Goal: Complete application form

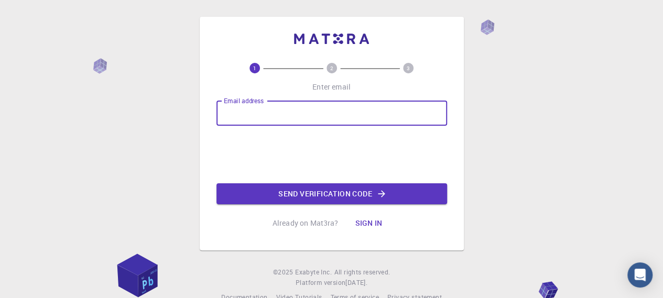
click at [296, 118] on input "Email address" at bounding box center [332, 113] width 231 height 25
type input "[PERSON_NAME][EMAIL_ADDRESS][DOMAIN_NAME]"
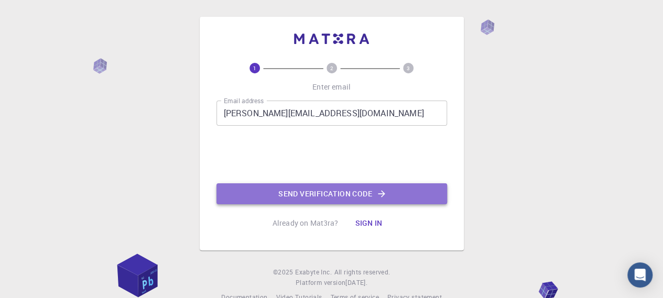
click at [297, 193] on button "Send verification code" at bounding box center [332, 193] width 231 height 21
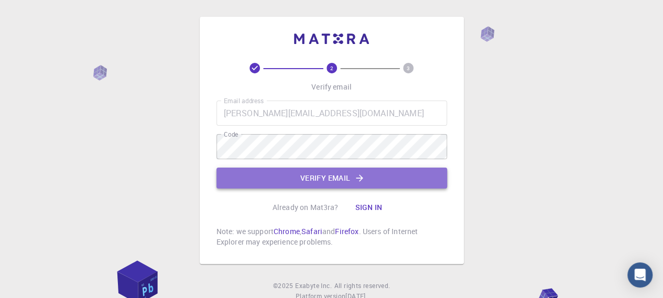
click at [312, 176] on button "Verify email" at bounding box center [332, 178] width 231 height 21
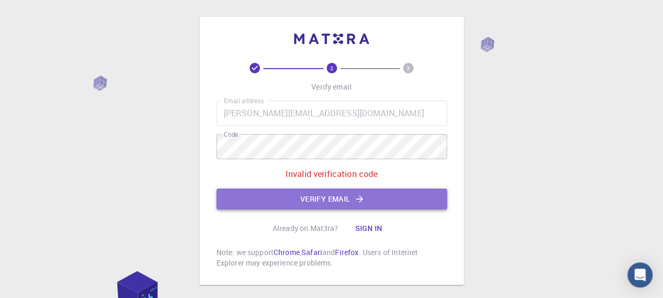
click at [300, 200] on button "Verify email" at bounding box center [332, 199] width 231 height 21
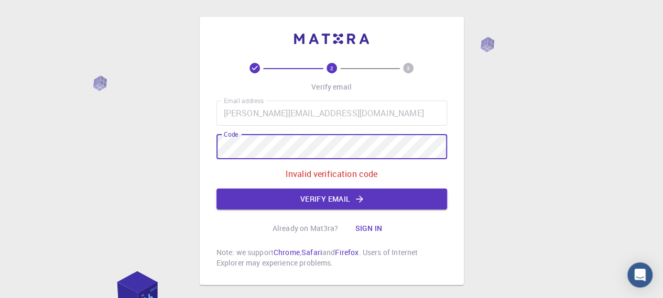
click at [154, 134] on div "2 3 Verify email Email address siham.lakrikh2013@gmail.com Email address Code C…" at bounding box center [331, 177] width 663 height 354
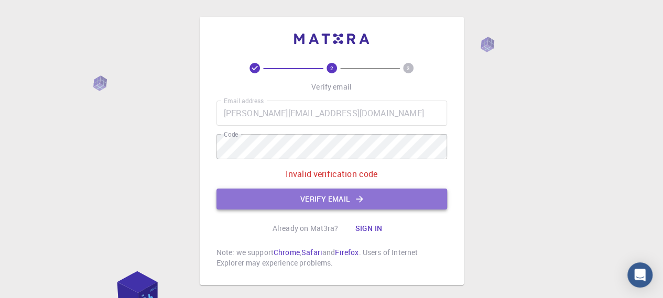
click at [275, 193] on button "Verify email" at bounding box center [332, 199] width 231 height 21
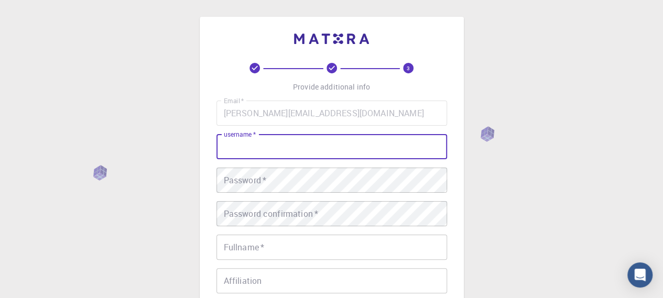
click at [282, 154] on input "username   *" at bounding box center [332, 146] width 231 height 25
type input "Lakrikh"
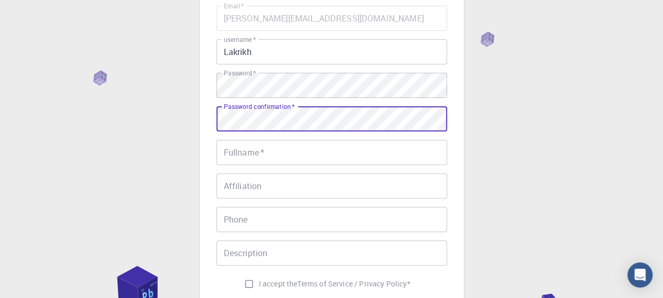
scroll to position [105, 0]
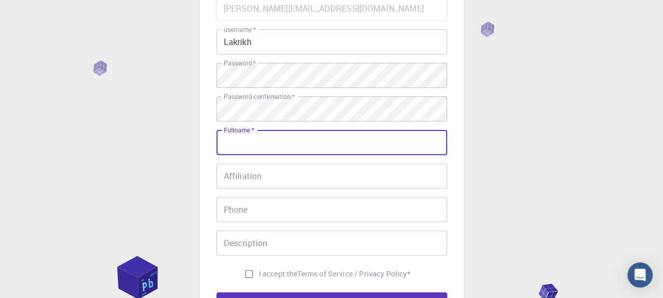
click at [309, 147] on input "Fullname   *" at bounding box center [332, 142] width 231 height 25
type input "[PERSON_NAME]"
click at [252, 181] on input "Affiliation" at bounding box center [332, 176] width 231 height 25
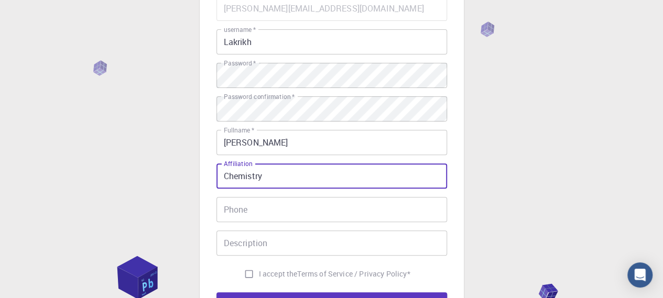
type input "Chemistry"
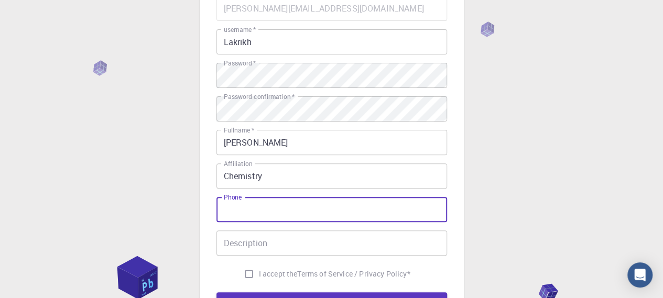
click at [257, 218] on input "Phone" at bounding box center [332, 209] width 231 height 25
type input "0650139543"
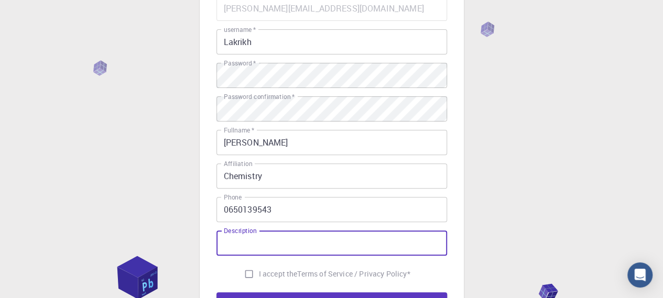
click at [279, 240] on input "Description" at bounding box center [332, 243] width 231 height 25
type input "Researcher in Computational Chemistry"
drag, startPoint x: 287, startPoint y: 242, endPoint x: 515, endPoint y: 247, distance: 228.6
click at [515, 247] on div "3 Provide additional info Email   * siham.lakrikh2013@gmail.com Email   * usern…" at bounding box center [331, 162] width 663 height 534
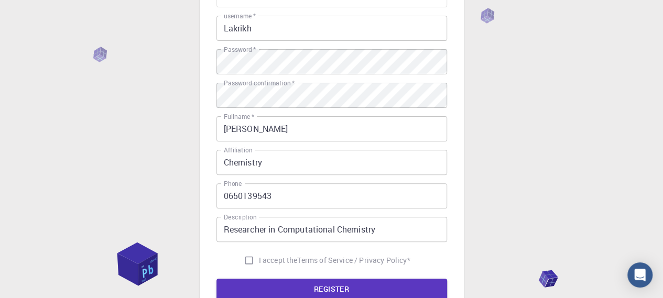
scroll to position [157, 0]
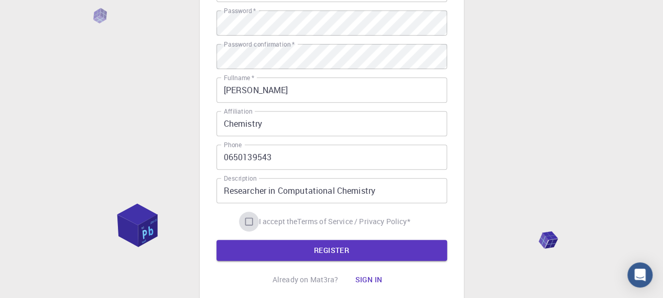
click at [246, 225] on input "I accept the Terms of Service / Privacy Policy *" at bounding box center [249, 222] width 20 height 20
checkbox input "true"
click at [295, 242] on button "REGISTER" at bounding box center [332, 250] width 231 height 21
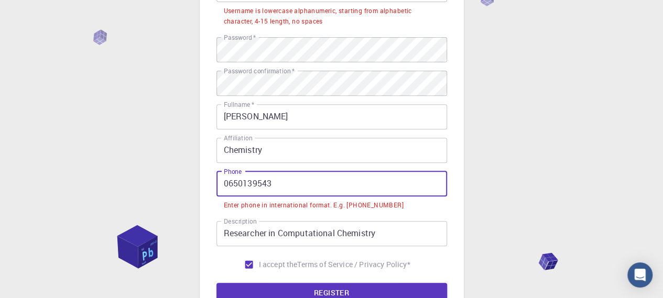
click at [226, 183] on input "0650139543" at bounding box center [332, 183] width 231 height 25
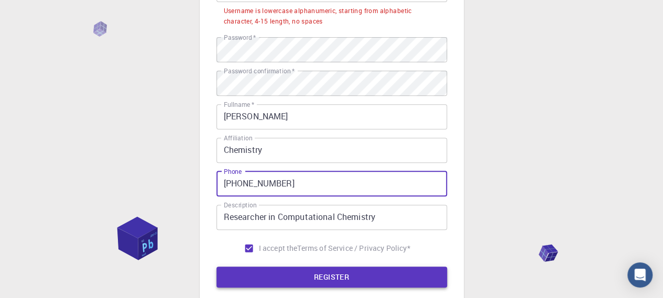
type input "+212650139543"
click at [321, 277] on button "REGISTER" at bounding box center [332, 277] width 231 height 21
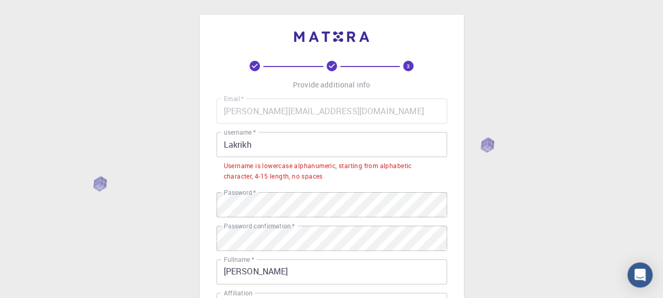
scroll to position [0, 0]
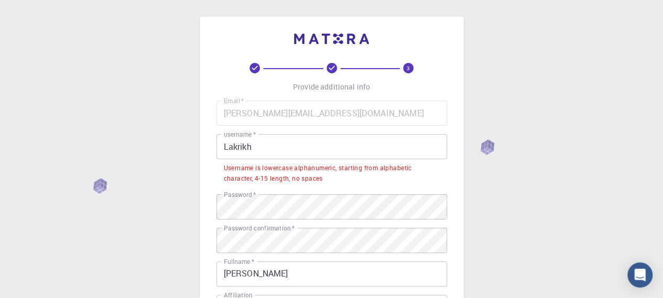
click at [260, 148] on input "Lakrikh" at bounding box center [332, 146] width 231 height 25
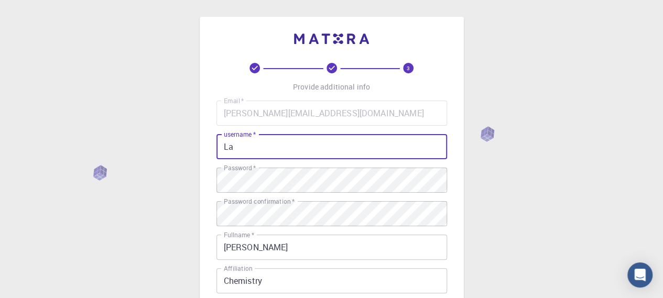
type input "L"
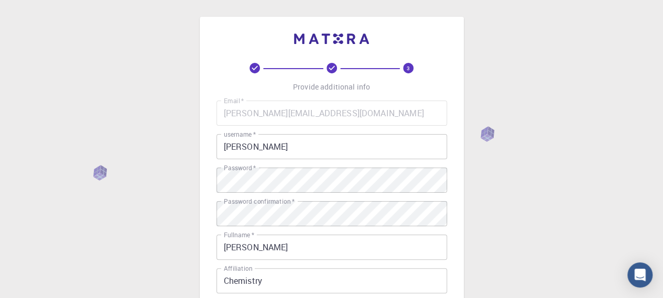
click at [491, 215] on div "3 Provide additional info Email   * siham.lakrikh2013@gmail.com Email   * usern…" at bounding box center [331, 267] width 663 height 534
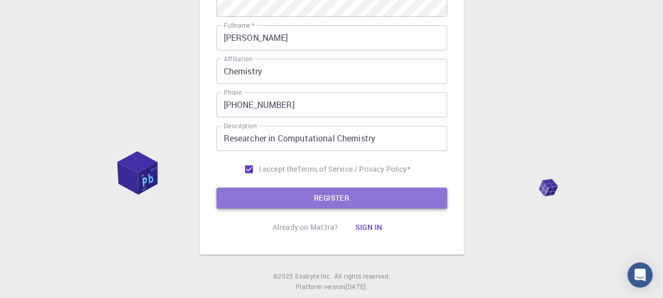
click at [367, 201] on button "REGISTER" at bounding box center [332, 198] width 231 height 21
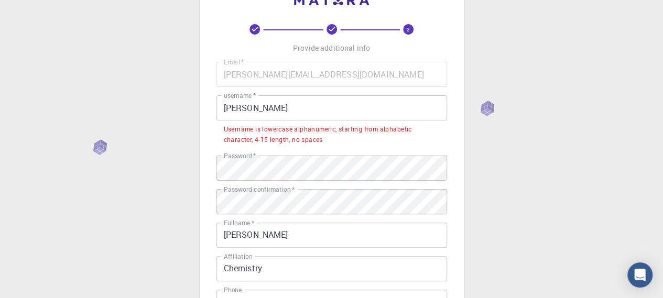
scroll to position [26, 0]
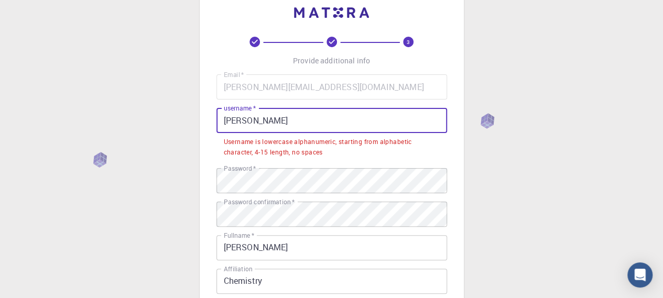
click at [263, 120] on input "Siham" at bounding box center [332, 120] width 231 height 25
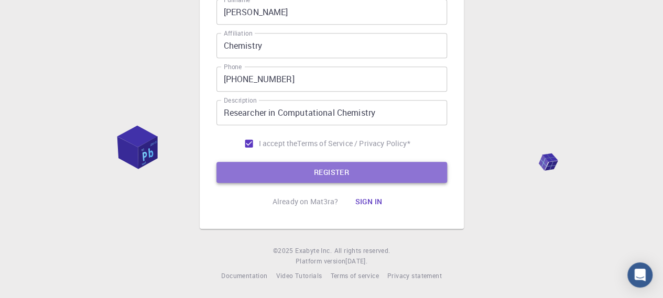
click at [293, 167] on button "REGISTER" at bounding box center [332, 172] width 231 height 21
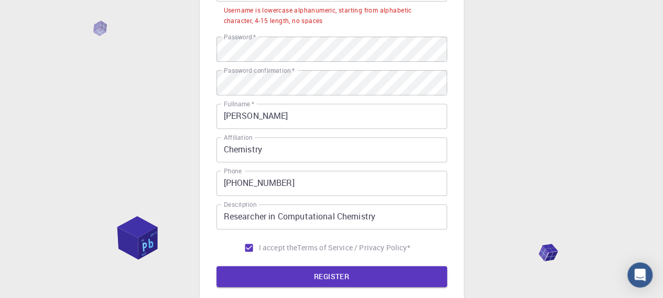
scroll to position [105, 0]
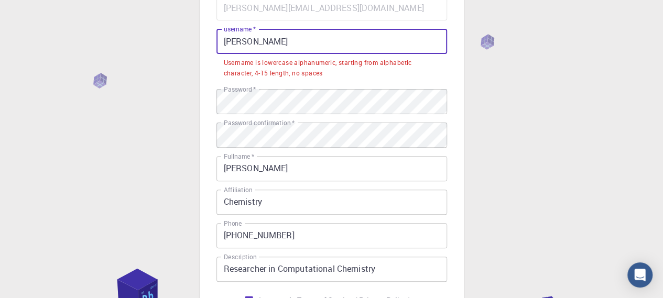
click at [251, 44] on input "[PERSON_NAME]" at bounding box center [332, 41] width 231 height 25
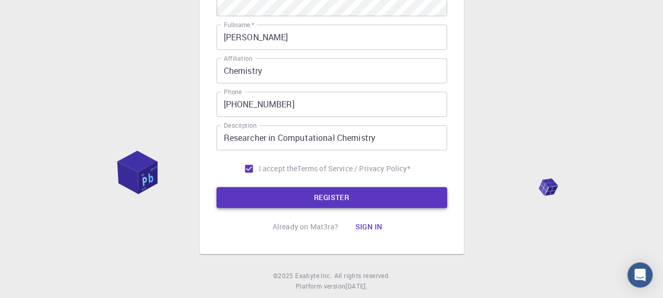
click at [358, 194] on button "REGISTER" at bounding box center [332, 197] width 231 height 21
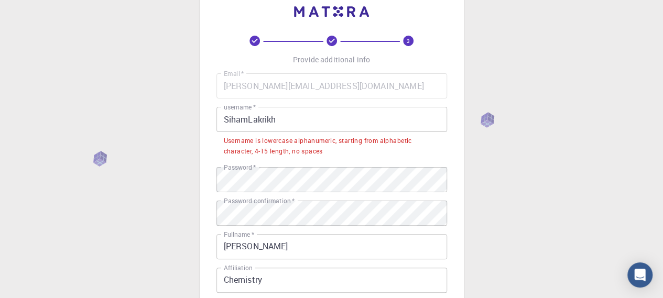
scroll to position [27, 0]
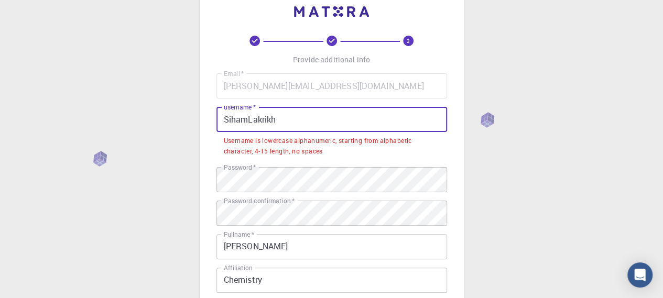
click at [252, 118] on input "SihamLakrikh" at bounding box center [332, 119] width 231 height 25
drag, startPoint x: 294, startPoint y: 116, endPoint x: 217, endPoint y: 126, distance: 78.3
click at [217, 126] on input "SihamLakrikh" at bounding box center [332, 119] width 231 height 25
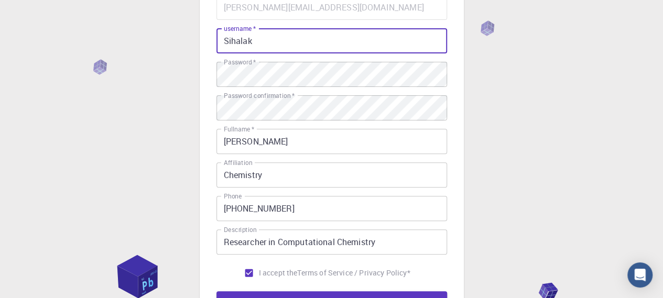
scroll to position [236, 0]
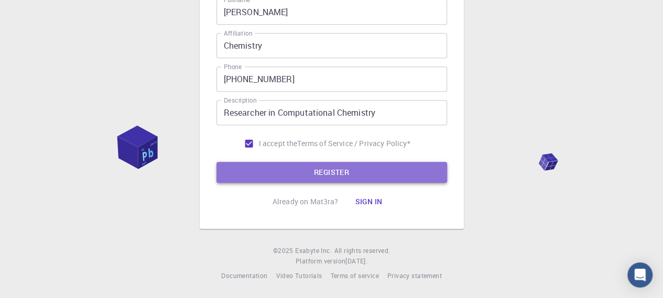
click at [300, 177] on button "REGISTER" at bounding box center [332, 172] width 231 height 21
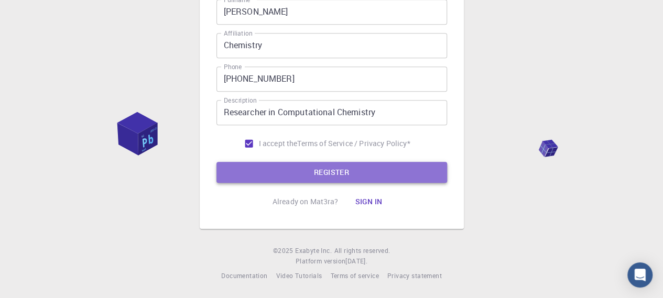
click at [299, 171] on button "REGISTER" at bounding box center [332, 172] width 231 height 21
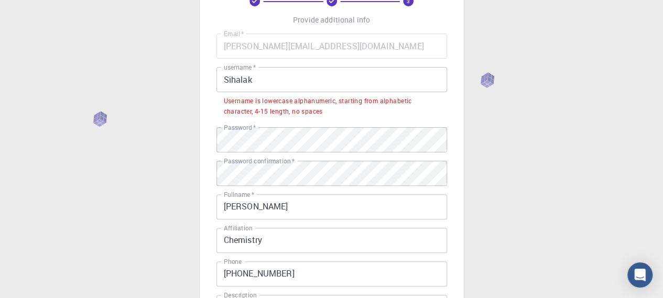
scroll to position [53, 0]
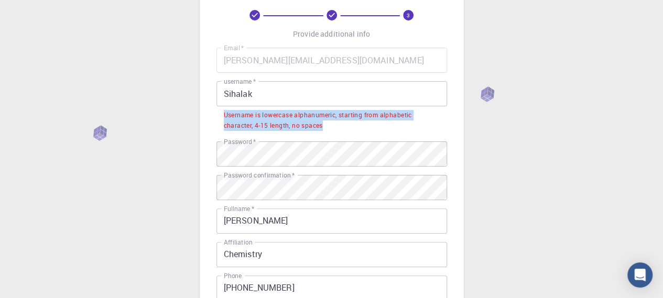
drag, startPoint x: 333, startPoint y: 123, endPoint x: 220, endPoint y: 112, distance: 113.8
click at [220, 112] on li "Username is lowercase alphanumeric, starting from alphabetic character, 4-15 le…" at bounding box center [332, 119] width 231 height 27
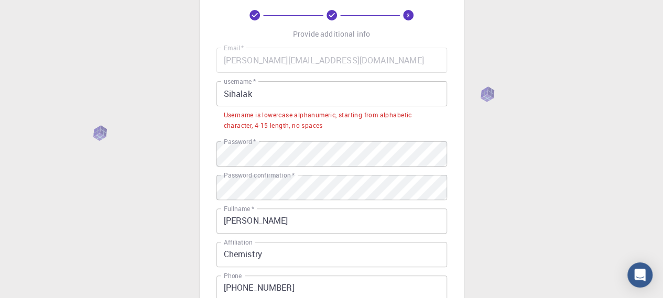
click at [226, 95] on input "Sihalak" at bounding box center [332, 93] width 231 height 25
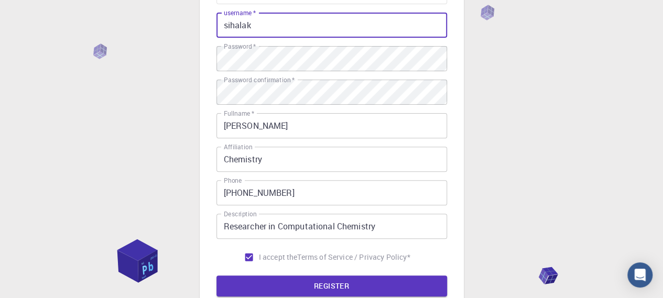
scroll to position [236, 0]
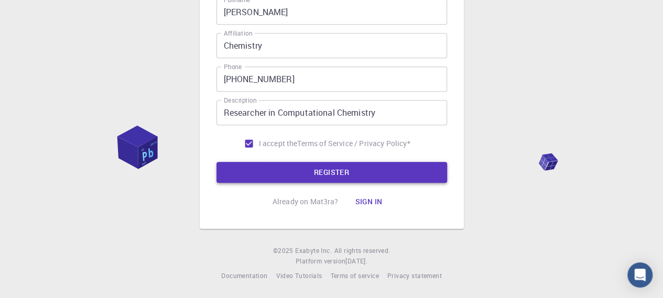
type input "sihalak"
click at [373, 167] on button "REGISTER" at bounding box center [332, 172] width 231 height 21
click at [333, 169] on button "REGISTER" at bounding box center [332, 172] width 231 height 21
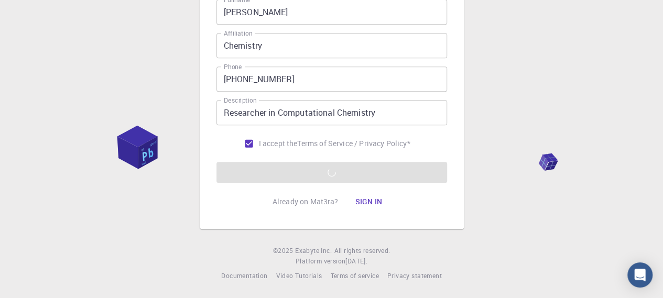
scroll to position [198, 0]
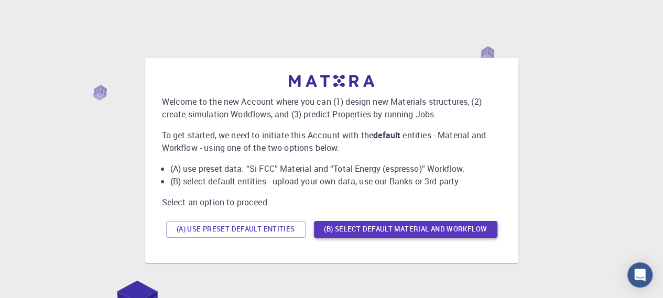
click at [377, 230] on button "(B) Select default material and workflow" at bounding box center [405, 229] width 183 height 17
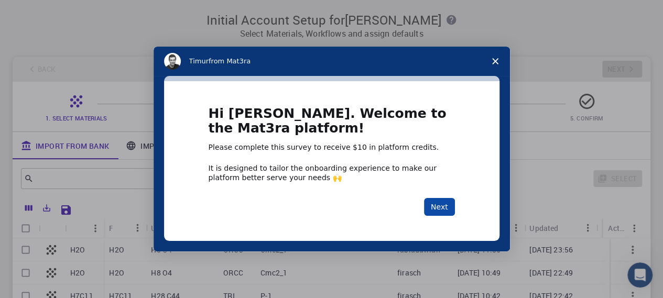
click at [434, 208] on button "Next" at bounding box center [439, 207] width 31 height 18
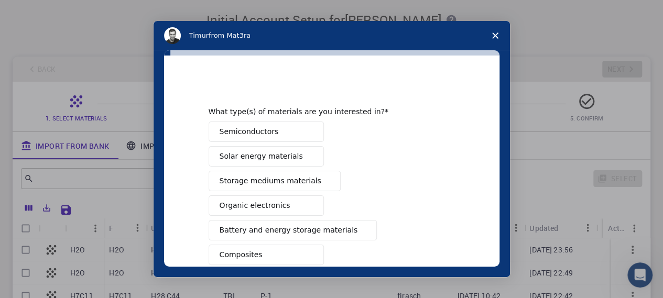
click at [255, 131] on span "Semiconductors" at bounding box center [249, 131] width 59 height 11
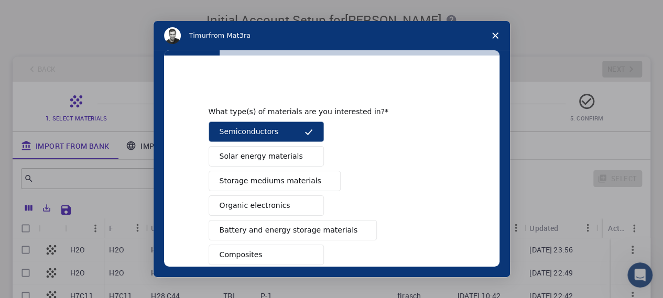
click at [277, 151] on span "Solar energy materials" at bounding box center [261, 156] width 83 height 11
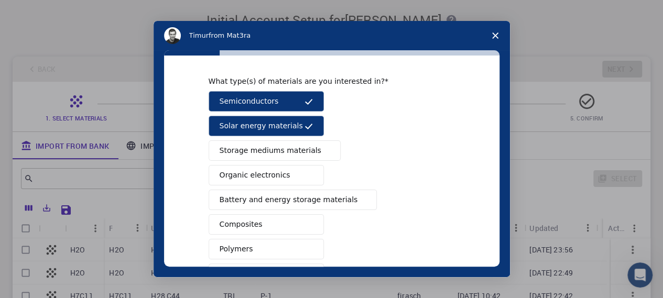
scroll to position [52, 0]
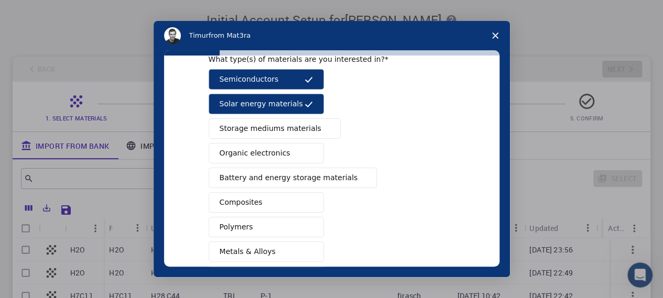
click at [277, 126] on span "Storage mediums materials" at bounding box center [271, 128] width 102 height 11
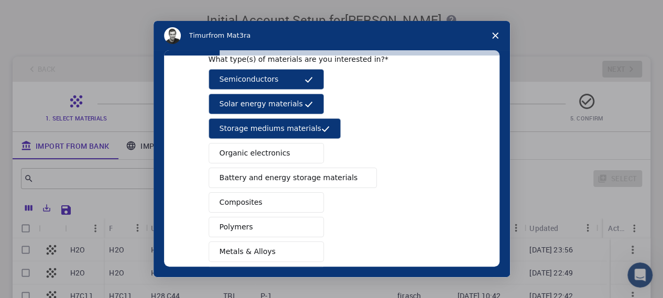
click at [285, 202] on button "Composites" at bounding box center [266, 202] width 115 height 20
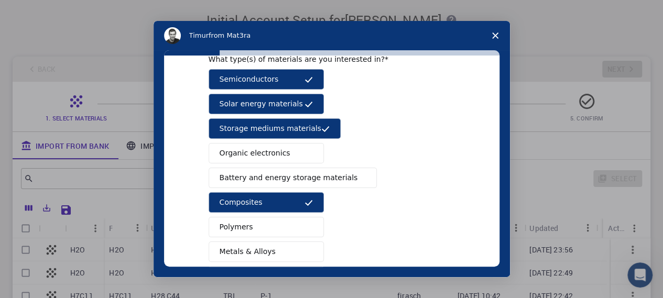
click at [282, 225] on button "Polymers" at bounding box center [266, 227] width 115 height 20
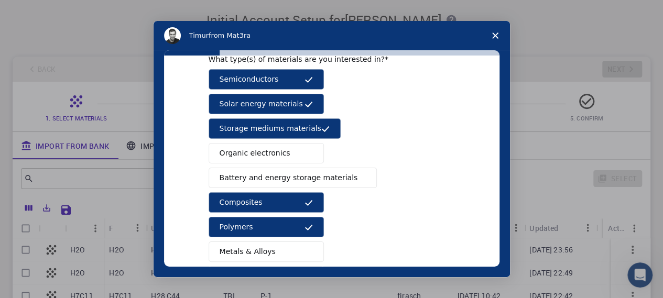
click at [302, 180] on span "Battery and energy storage materials" at bounding box center [289, 177] width 138 height 11
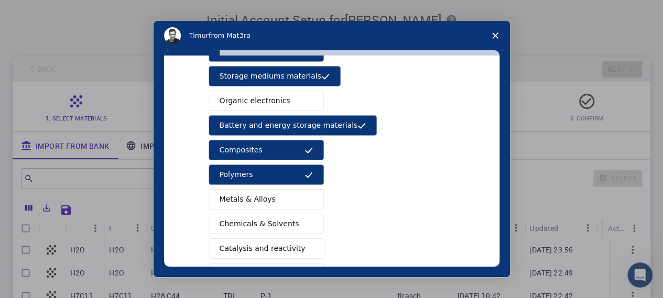
scroll to position [157, 0]
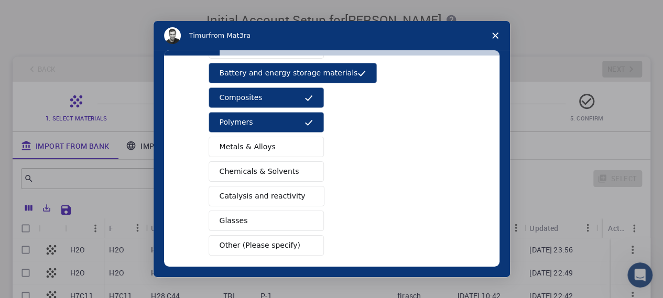
click at [295, 172] on button "Chemicals & Solvents" at bounding box center [266, 171] width 115 height 20
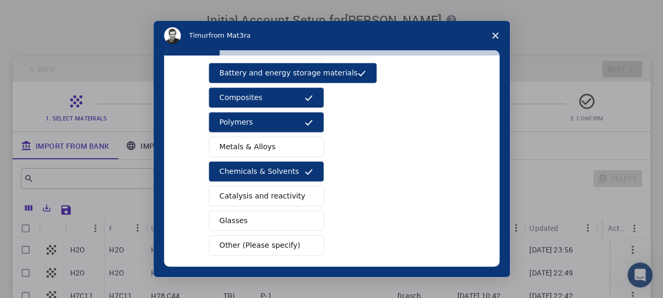
click at [280, 193] on span "Catalysis and reactivity" at bounding box center [263, 196] width 86 height 11
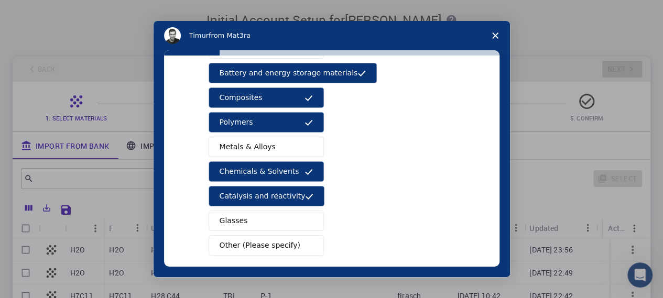
scroll to position [203, 0]
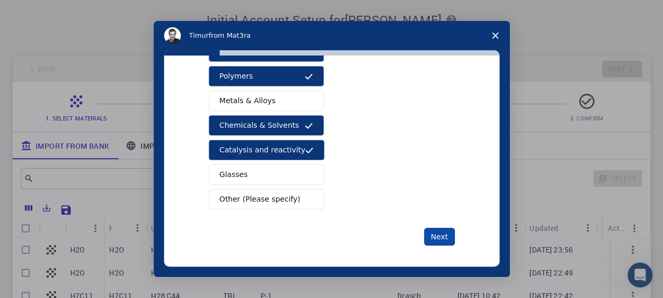
click at [437, 229] on button "Next" at bounding box center [439, 237] width 31 height 18
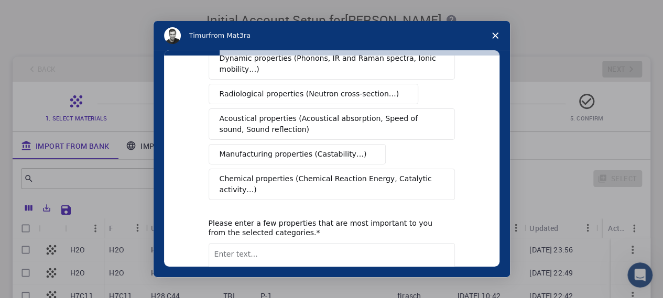
scroll to position [0, 0]
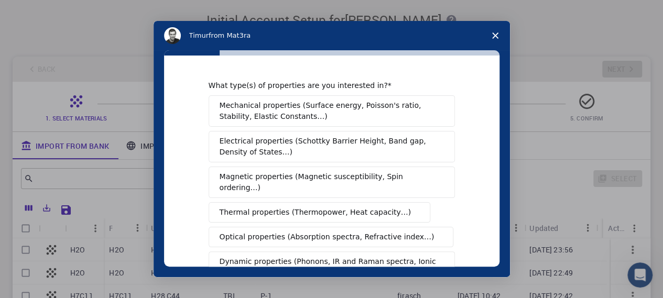
click at [236, 116] on span "Mechanical properties (Surface energy, Poisson's ratio, Stability, Elastic Cons…" at bounding box center [329, 111] width 219 height 22
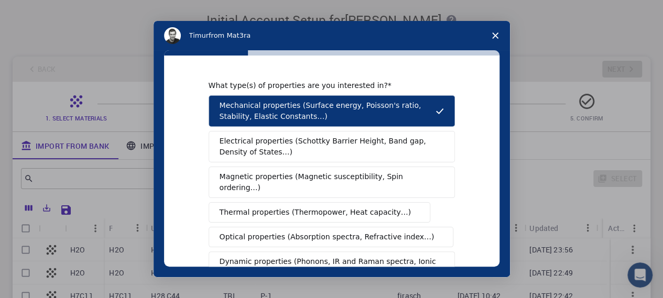
click at [268, 150] on span "Electrical properties (Schottky Barrier Height, Band gap, Density of States…)" at bounding box center [329, 147] width 218 height 22
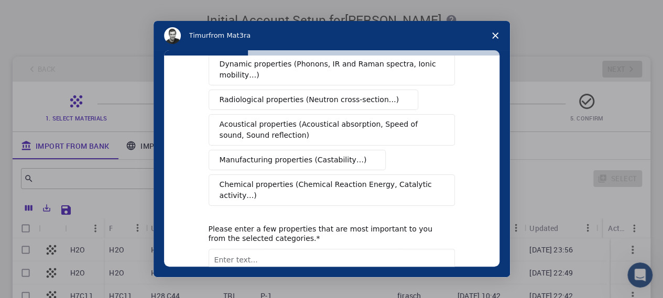
scroll to position [258, 0]
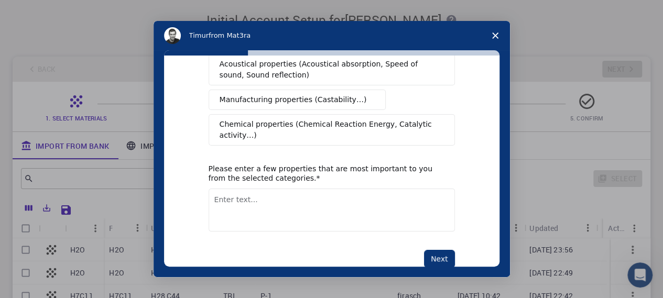
click at [289, 119] on span "Chemical properties (Chemical Reaction Energy, Catalytic activity…)" at bounding box center [328, 130] width 217 height 22
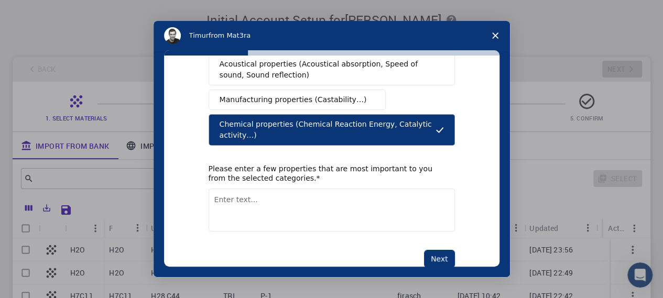
scroll to position [153, 0]
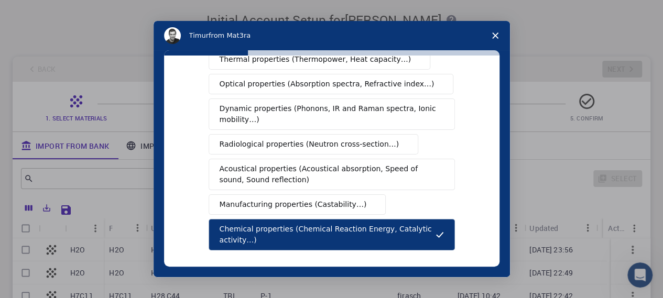
click at [302, 164] on span "Acoustical properties (Acoustical absorption, Speed of sound, Sound reflection)" at bounding box center [329, 175] width 218 height 22
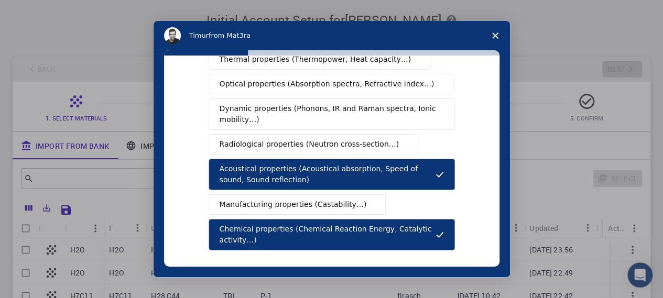
scroll to position [101, 0]
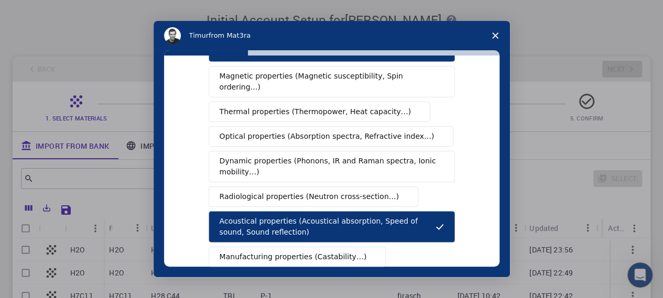
click at [321, 156] on span "Dynamic properties (Phonons, IR and Raman spectra, Ionic mobility…)" at bounding box center [329, 167] width 218 height 22
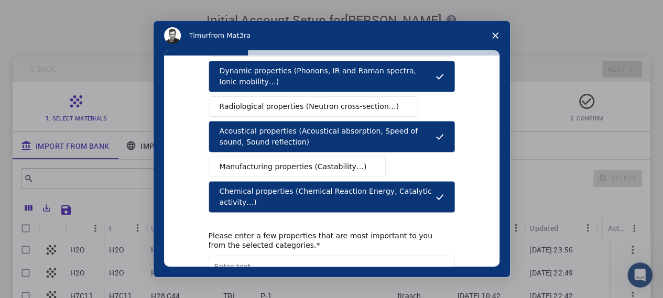
scroll to position [205, 0]
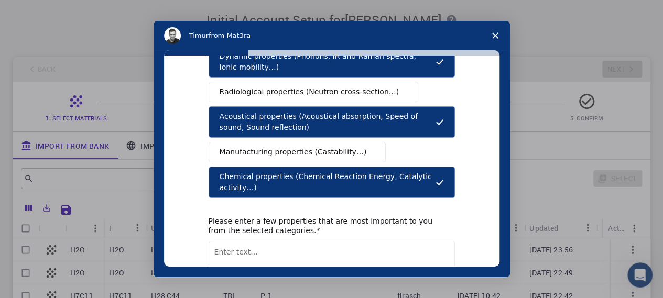
click at [343, 86] on span "Radiological properties (Neutron cross-section…)" at bounding box center [310, 91] width 180 height 11
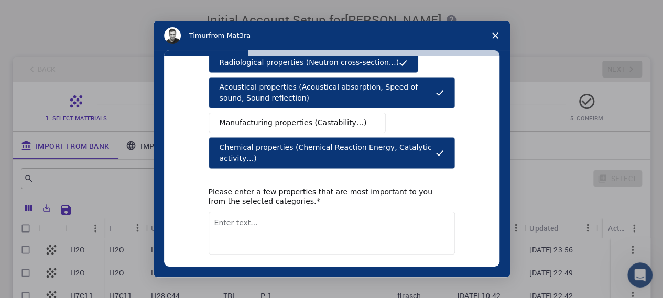
scroll to position [258, 0]
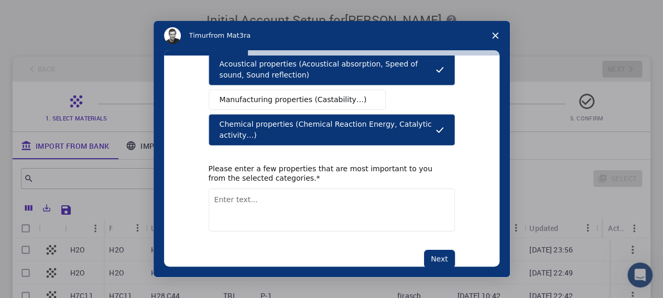
click at [261, 189] on textarea "Enter text..." at bounding box center [332, 210] width 246 height 43
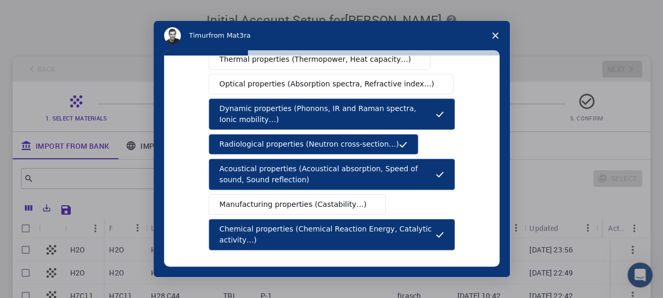
scroll to position [101, 0]
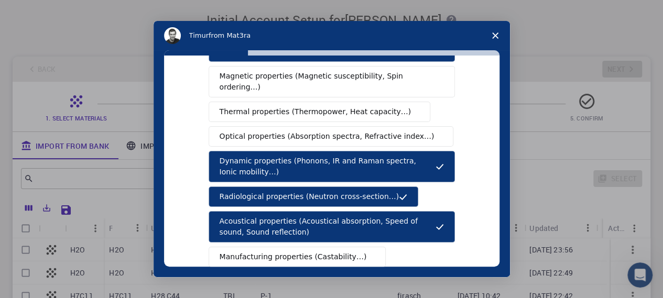
click at [365, 131] on span "Optical properties (Absorption spectra, Refractive index…)" at bounding box center [327, 136] width 215 height 11
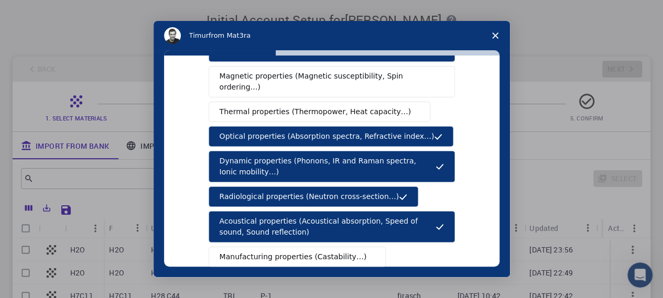
click at [372, 106] on span "Thermal properties (Thermopower, Heat capacity…)" at bounding box center [316, 111] width 192 height 11
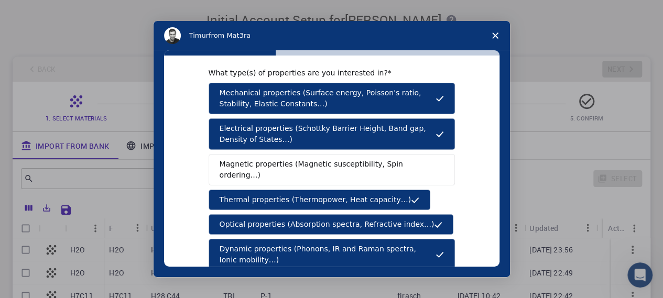
scroll to position [0, 0]
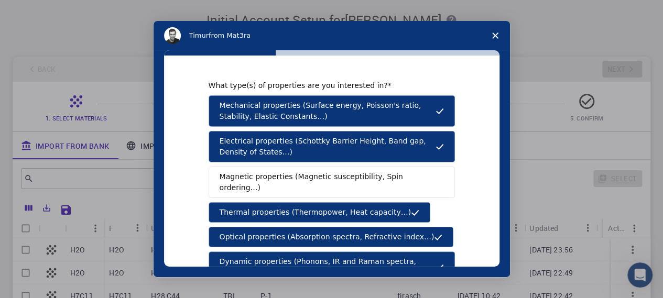
click at [370, 172] on span "Magnetic properties (Magnetic susceptibility, Spin ordering…)" at bounding box center [328, 182] width 217 height 22
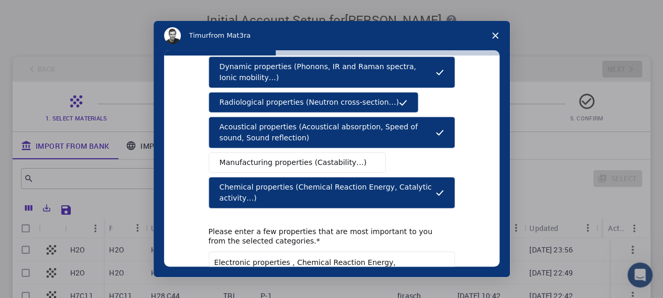
scroll to position [258, 0]
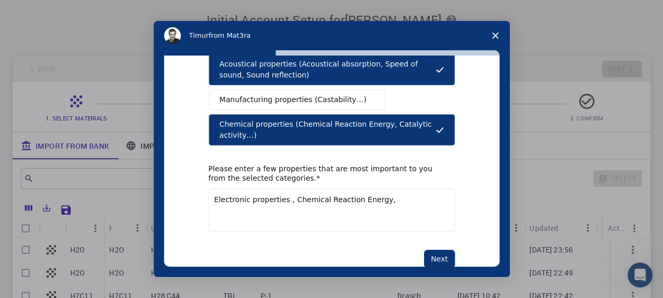
drag, startPoint x: 277, startPoint y: 175, endPoint x: 208, endPoint y: 175, distance: 68.7
click at [209, 189] on textarea "Electronic properties , Chemical Reaction Energy," at bounding box center [332, 210] width 246 height 43
click at [380, 189] on textarea "Electronic properties , Chemical Reaction Energy," at bounding box center [332, 210] width 246 height 43
click at [386, 189] on textarea "Electronic properties , Chemical Reaction Energy, Densty" at bounding box center [332, 210] width 246 height 43
click at [411, 189] on textarea "Electronic properties , Chemical Reaction Energy, Density" at bounding box center [332, 210] width 246 height 43
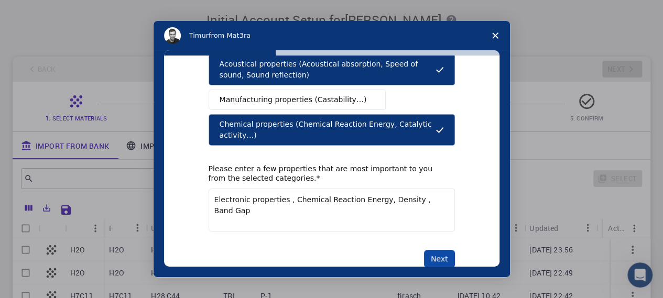
type textarea "Electronic properties , Chemical Reaction Energy, Density , Band Gap"
click at [449, 250] on button "Next" at bounding box center [439, 259] width 31 height 18
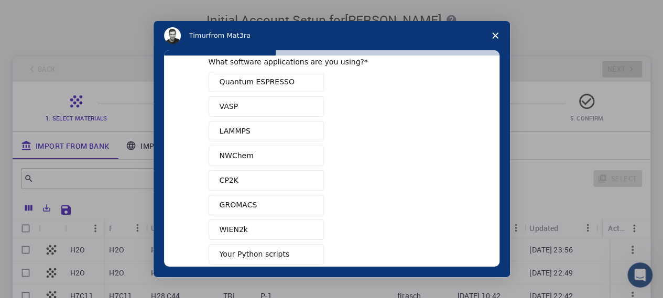
scroll to position [0, 0]
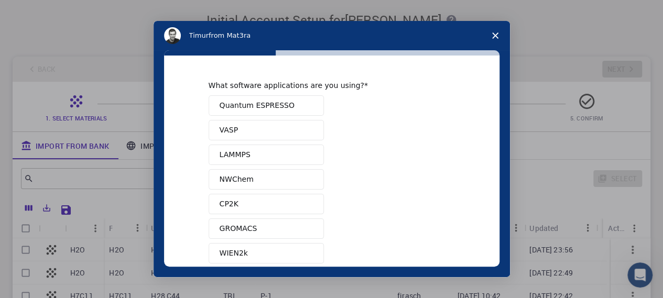
click at [305, 106] on span "Intercom messenger" at bounding box center [309, 106] width 8 height 8
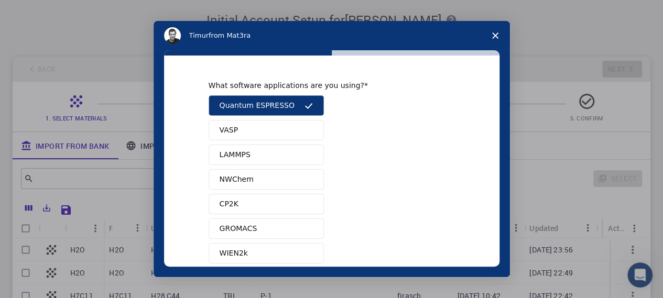
click at [300, 134] on button "VASP" at bounding box center [266, 130] width 115 height 20
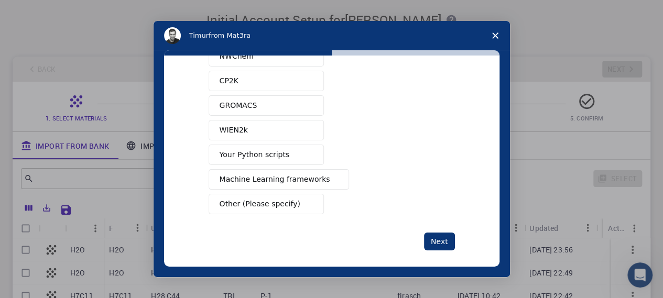
scroll to position [128, 0]
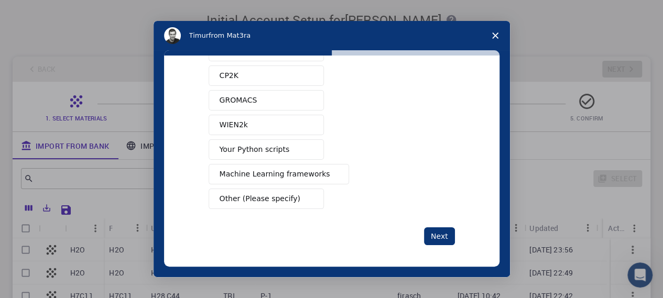
click at [298, 197] on button "Other (Please specify)" at bounding box center [266, 199] width 115 height 20
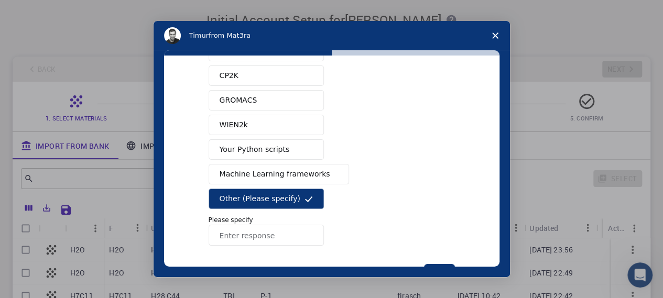
click at [265, 238] on input "Enter response" at bounding box center [266, 235] width 115 height 21
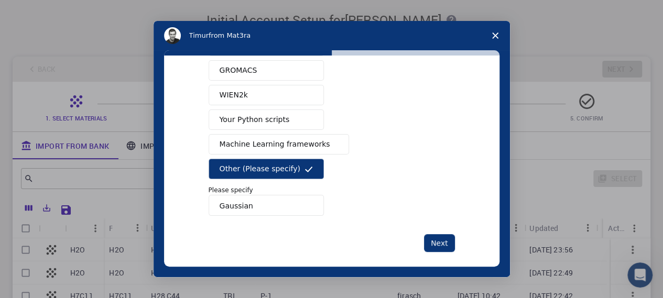
scroll to position [165, 0]
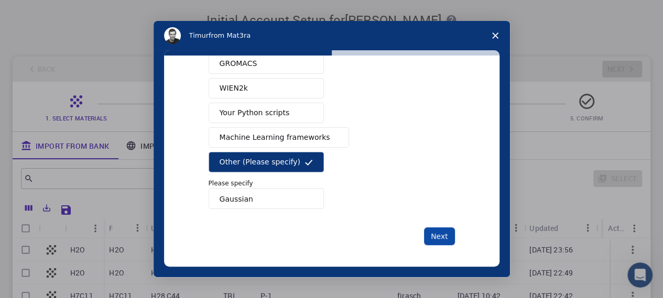
type input "Gaussian"
click at [440, 232] on button "Next" at bounding box center [439, 237] width 31 height 18
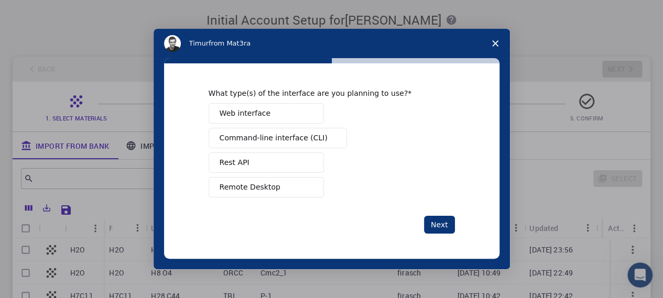
scroll to position [0, 0]
click at [281, 186] on button "Remote Desktop" at bounding box center [266, 187] width 115 height 20
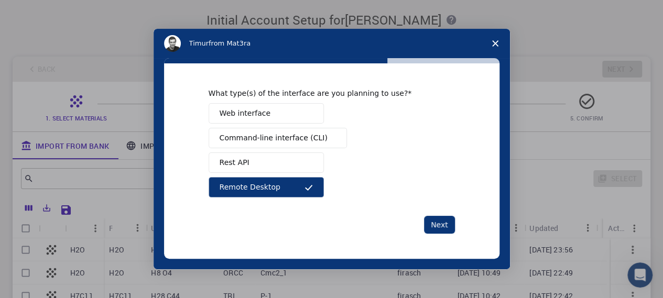
click at [269, 118] on button "Web interface" at bounding box center [266, 113] width 115 height 20
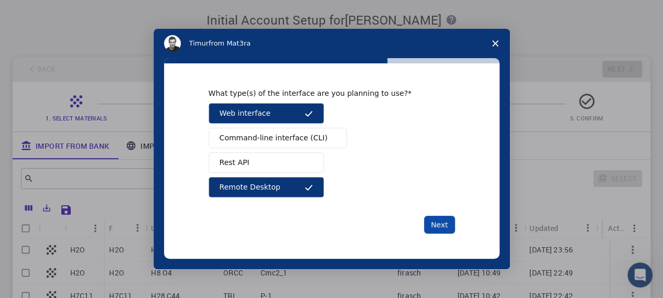
click at [442, 227] on button "Next" at bounding box center [439, 225] width 31 height 18
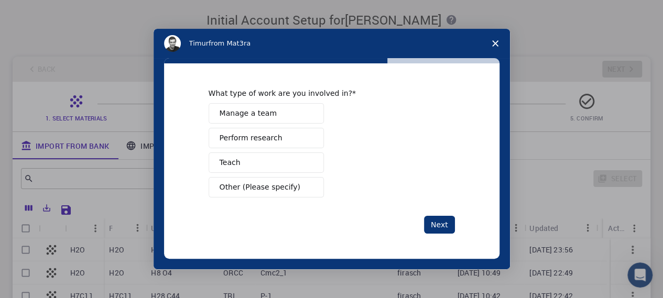
click at [269, 116] on button "Manage a team" at bounding box center [266, 113] width 115 height 20
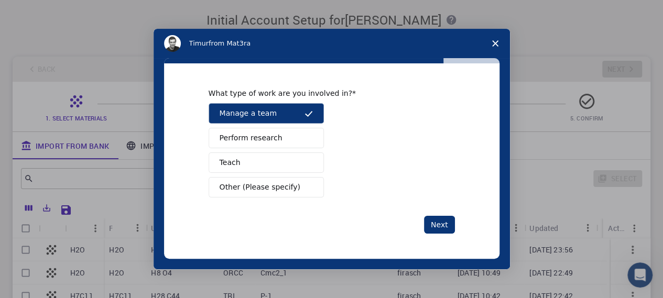
click at [276, 167] on button "Teach" at bounding box center [266, 163] width 115 height 20
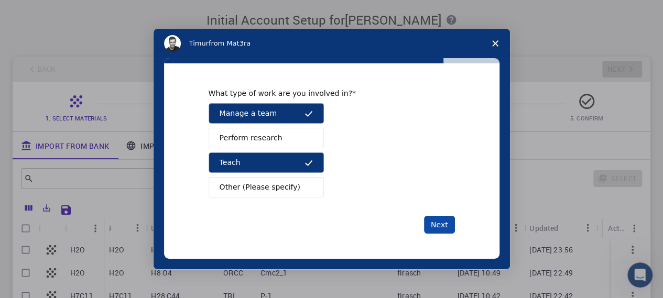
click at [445, 226] on button "Next" at bounding box center [439, 225] width 31 height 18
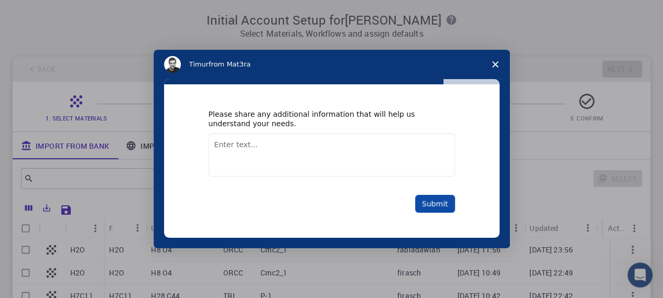
click at [450, 209] on button "Submit" at bounding box center [435, 204] width 40 height 18
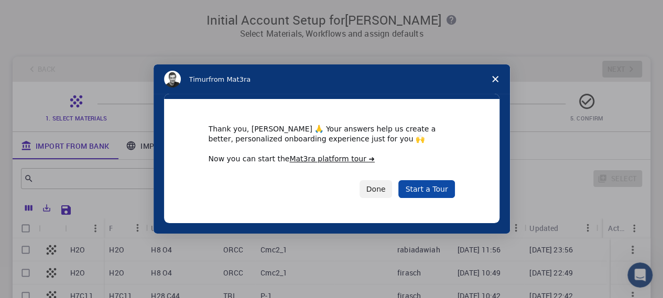
click at [436, 191] on link "Start a Tour" at bounding box center [426, 189] width 56 height 18
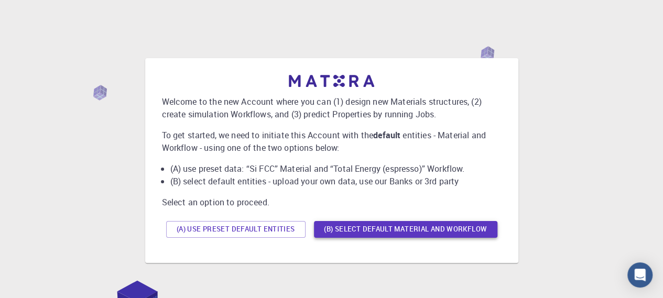
click at [365, 232] on button "(B) Select default material and workflow" at bounding box center [405, 229] width 183 height 17
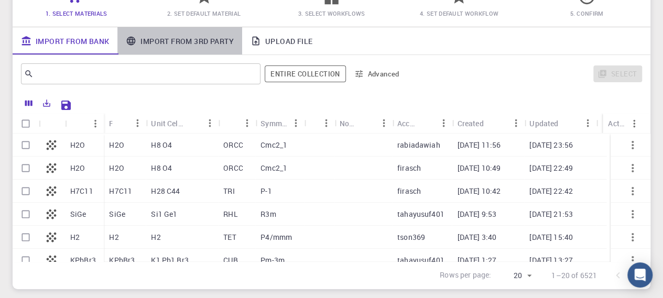
click at [171, 37] on link "Import From 3rd Party" at bounding box center [179, 40] width 124 height 27
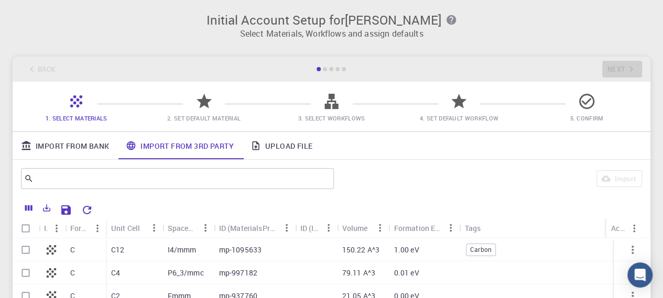
click at [342, 117] on span "3. Select Workflows" at bounding box center [331, 118] width 67 height 8
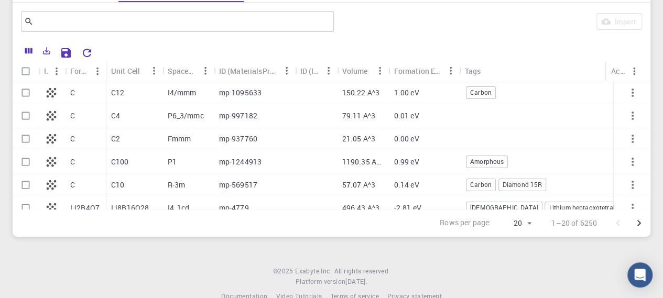
click at [52, 99] on icon at bounding box center [51, 92] width 15 height 15
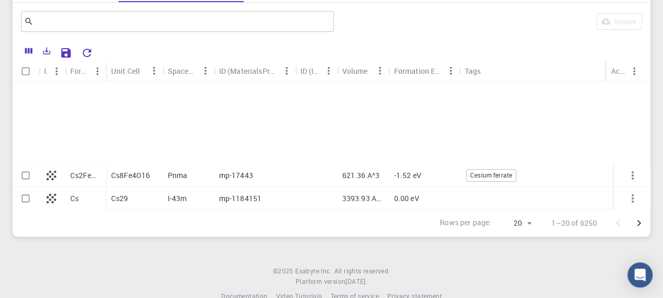
scroll to position [1048, 0]
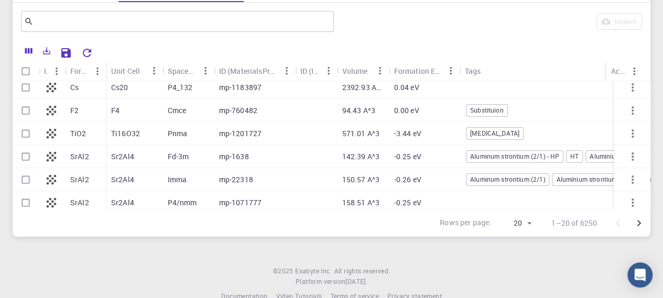
click at [64, 134] on div at bounding box center [52, 133] width 26 height 23
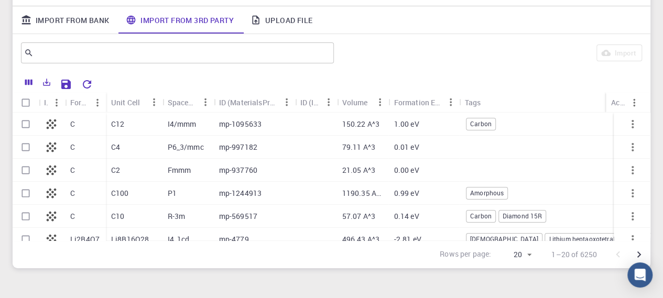
scroll to position [0, 0]
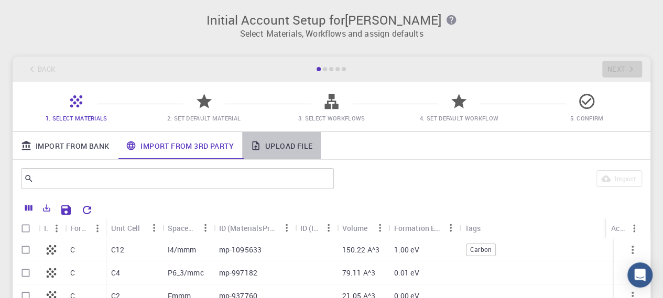
click at [273, 144] on link "Upload File" at bounding box center [281, 145] width 79 height 27
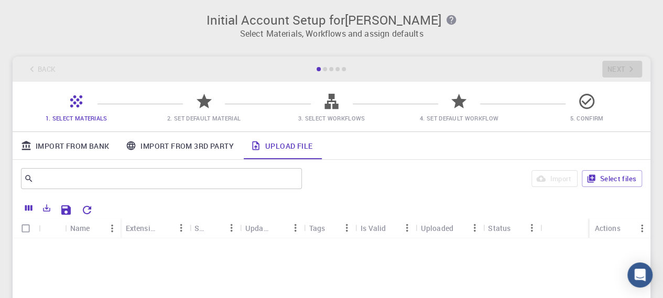
click at [209, 112] on div at bounding box center [204, 106] width 18 height 14
click at [336, 117] on span "3. Select Workflows" at bounding box center [331, 118] width 67 height 8
click at [145, 78] on div "Back Next" at bounding box center [332, 69] width 638 height 25
click at [72, 116] on span "1. Select Materials" at bounding box center [77, 118] width 62 height 8
click at [60, 147] on link "Import From Bank" at bounding box center [65, 145] width 105 height 27
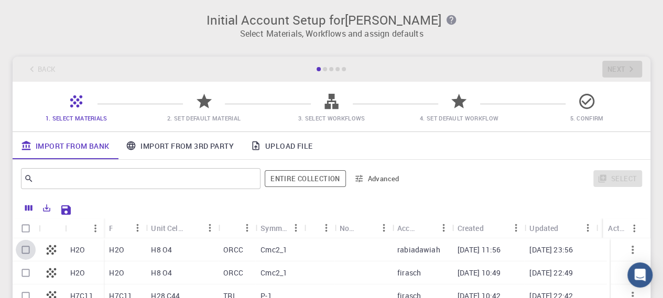
click at [30, 250] on input "Select row" at bounding box center [26, 250] width 20 height 20
checkbox input "true"
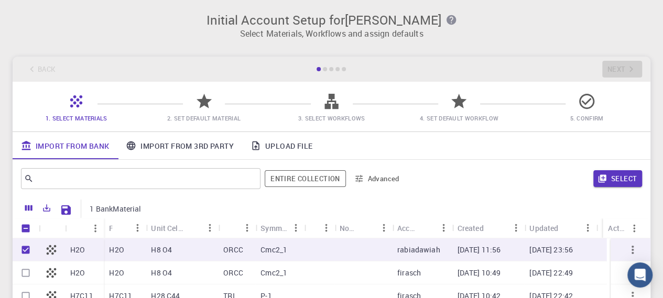
click at [168, 145] on link "Import From 3rd Party" at bounding box center [179, 145] width 124 height 27
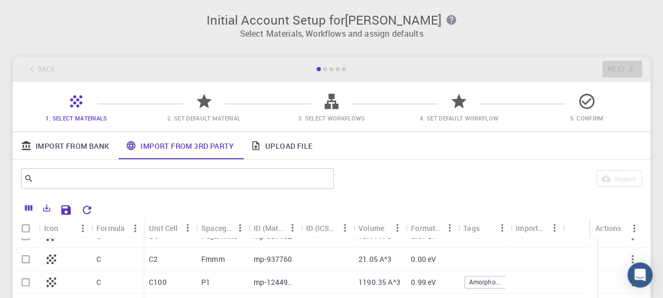
scroll to position [52, 0]
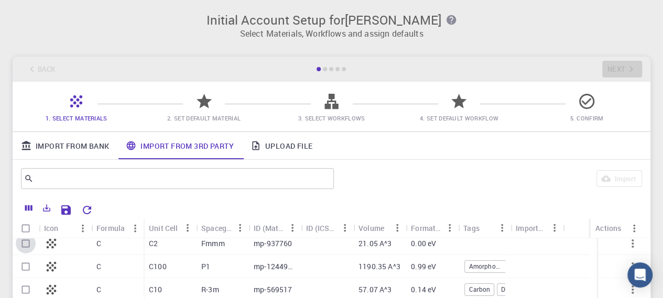
click at [23, 243] on input "Select row" at bounding box center [26, 244] width 20 height 20
checkbox input "true"
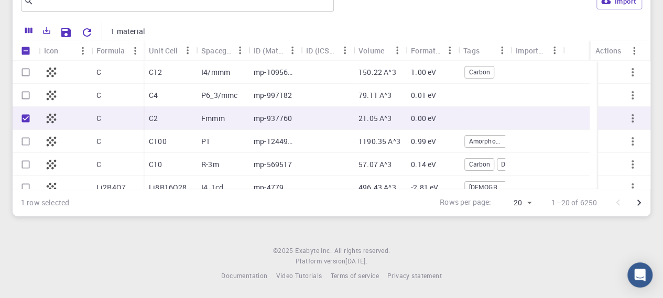
scroll to position [0, 0]
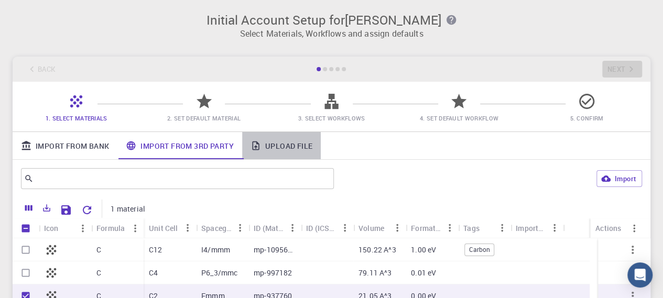
click at [293, 145] on link "Upload File" at bounding box center [281, 145] width 79 height 27
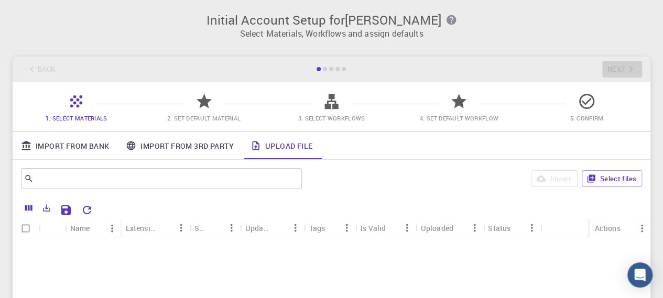
click at [335, 72] on div "Back Next" at bounding box center [332, 69] width 638 height 25
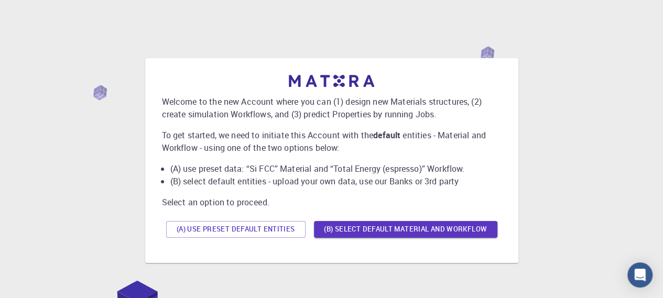
click at [207, 231] on button "(A) Use preset default entities" at bounding box center [235, 229] width 139 height 17
